Goal: Navigation & Orientation: Find specific page/section

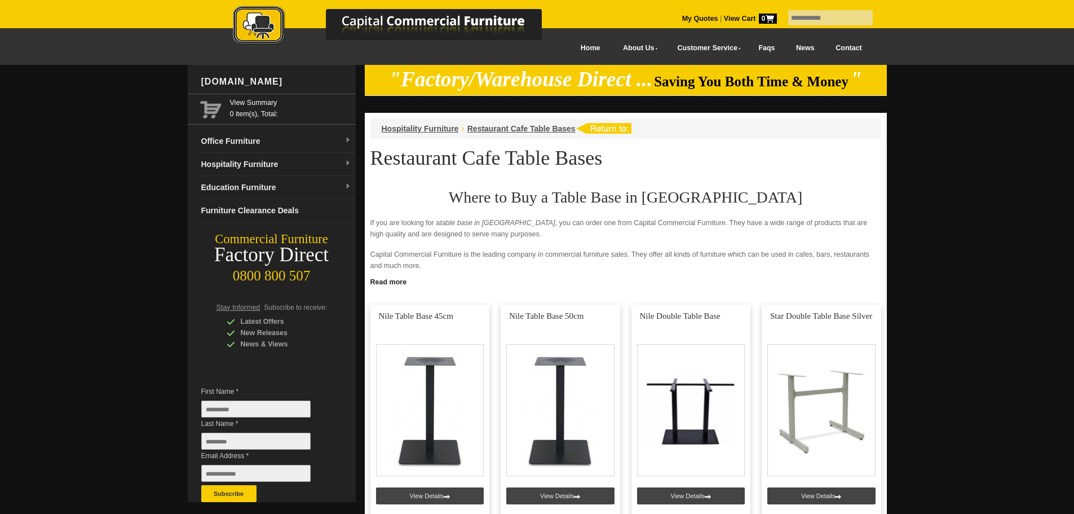
scroll to position [507, 0]
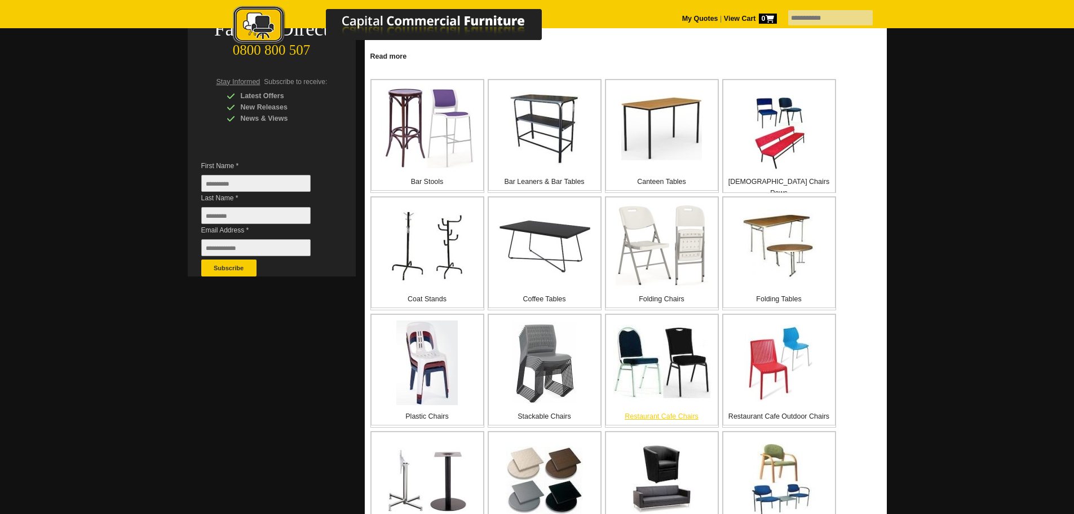
scroll to position [282, 0]
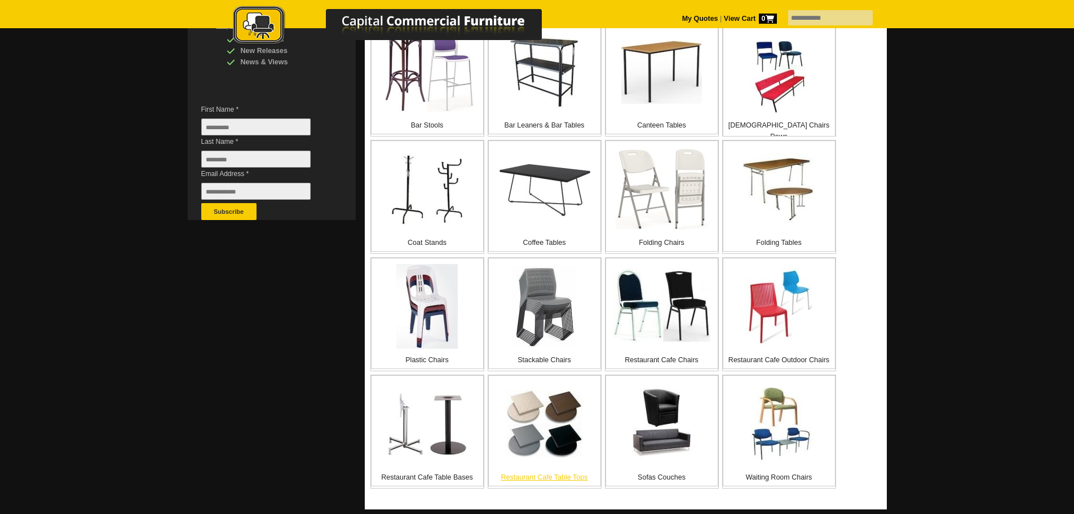
click at [532, 425] on img at bounding box center [544, 424] width 77 height 68
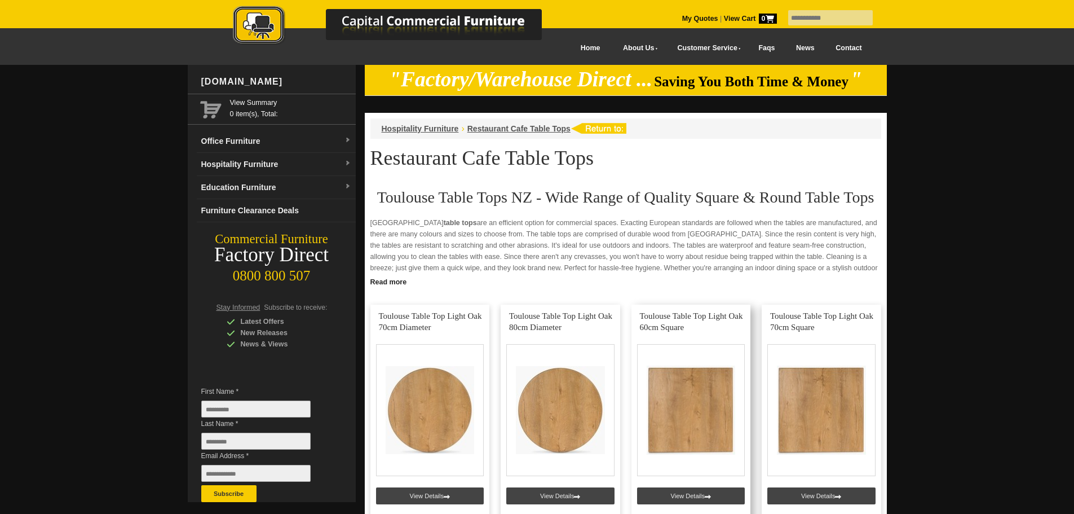
click at [734, 404] on link at bounding box center [692, 412] width 120 height 217
